Goal: Information Seeking & Learning: Learn about a topic

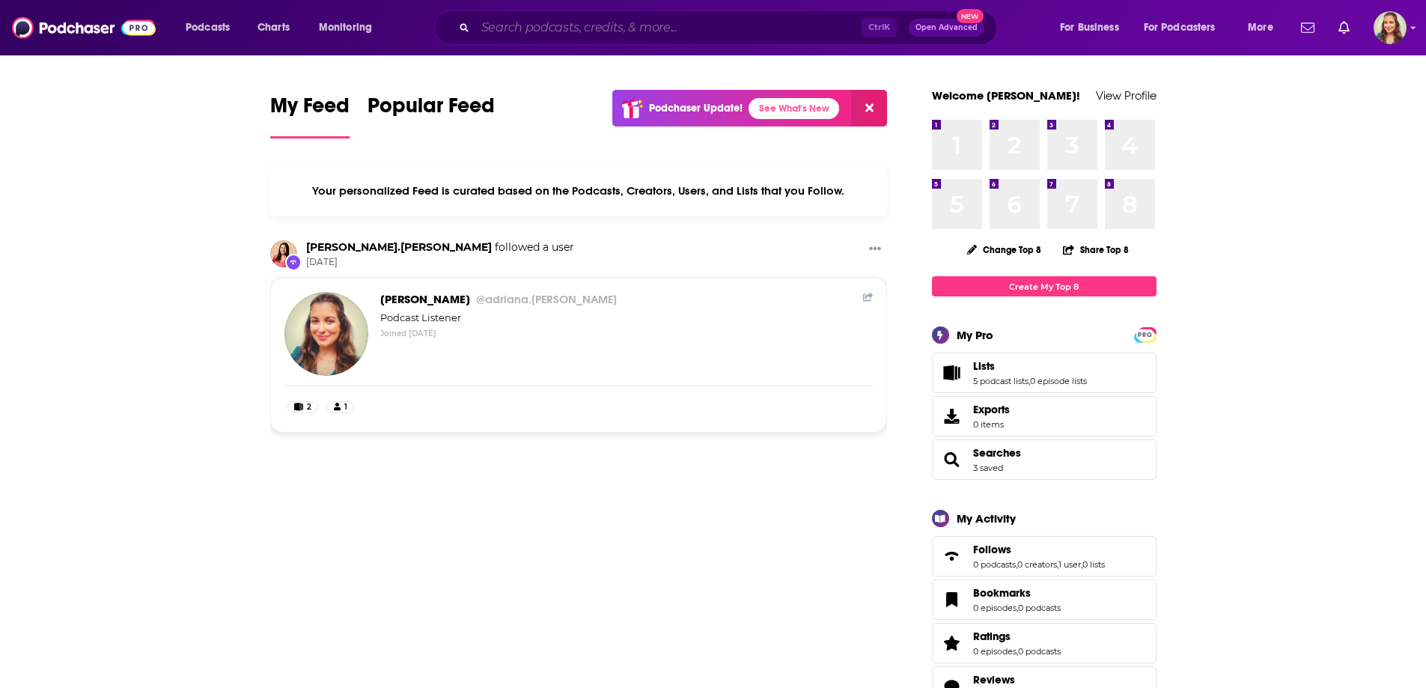
click at [534, 32] on input "Search podcasts, credits, & more..." at bounding box center [668, 28] width 386 height 24
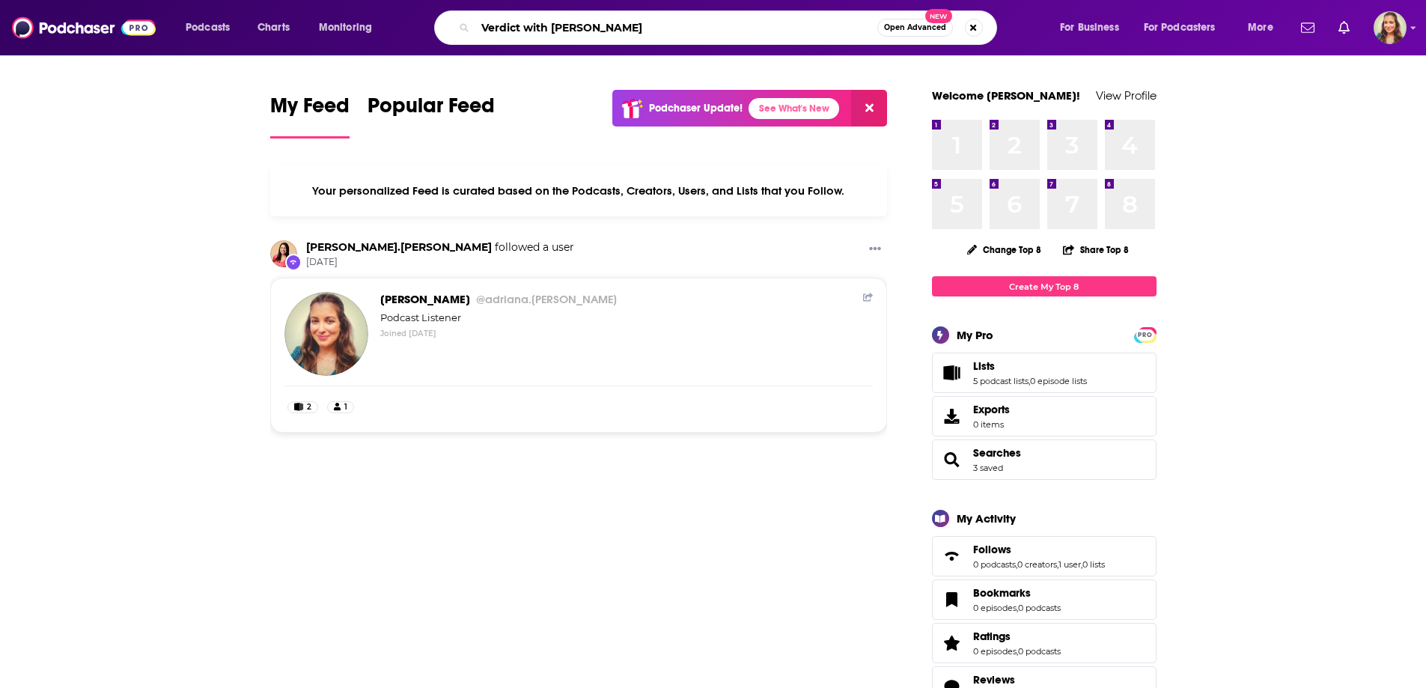
type input "Verdict with [PERSON_NAME]"
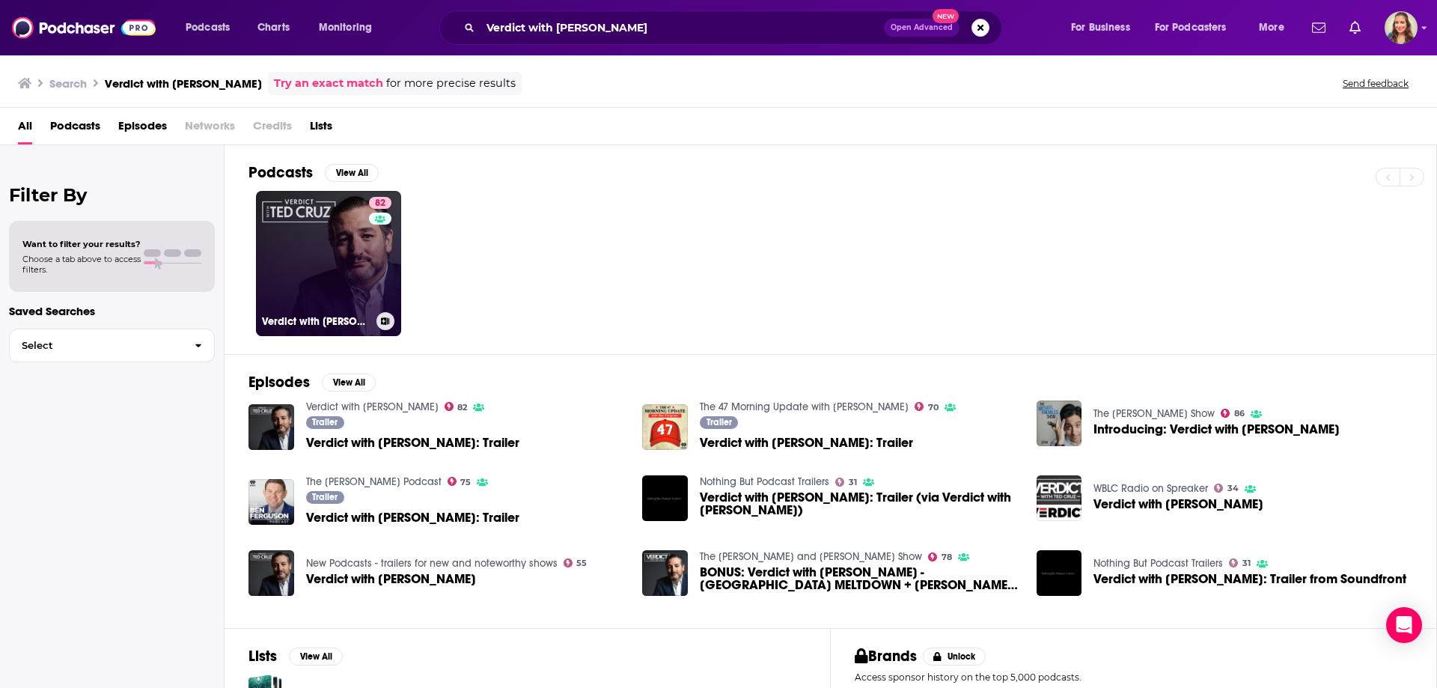
click at [305, 243] on link "82 Verdict with [PERSON_NAME]" at bounding box center [328, 263] width 145 height 145
